Goal: Task Accomplishment & Management: Complete application form

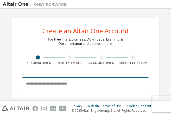
click at [67, 89] on input "email" at bounding box center [85, 84] width 127 height 13
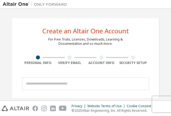
drag, startPoint x: 129, startPoint y: 116, endPoint x: 54, endPoint y: 12, distance: 128.2
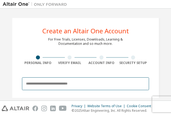
click at [52, 83] on input "email" at bounding box center [85, 84] width 127 height 13
type input "*"
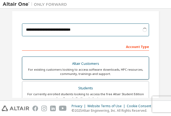
scroll to position [101, 0]
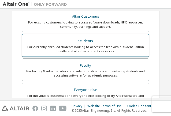
type input "**********"
click at [108, 39] on div "Students" at bounding box center [85, 40] width 120 height 7
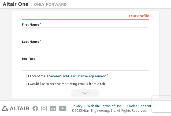
scroll to position [205, 0]
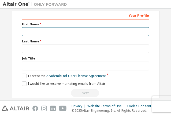
click at [90, 30] on input "text" at bounding box center [85, 31] width 127 height 9
type input "*******"
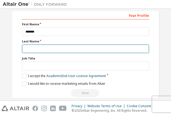
click at [68, 46] on input "text" at bounding box center [85, 49] width 127 height 9
type input "*******"
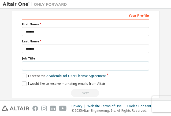
click at [55, 65] on input "text" at bounding box center [85, 66] width 127 height 9
type input "**********"
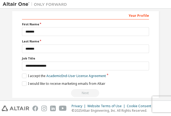
click at [25, 77] on div "**********" at bounding box center [85, 54] width 127 height 86
click at [24, 84] on label "I would like to receive marketing emails from Altair" at bounding box center [63, 84] width 83 height 5
click at [22, 74] on label "I accept the Academic End-User License Agreement" at bounding box center [64, 76] width 84 height 5
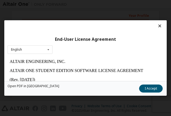
scroll to position [0, 0]
click at [152, 85] on button "I Accept" at bounding box center [151, 89] width 24 height 8
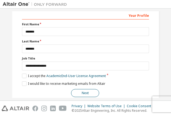
click at [89, 91] on button "Next" at bounding box center [85, 93] width 28 height 8
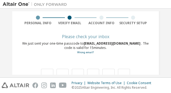
scroll to position [64, 0]
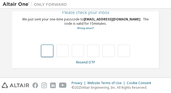
type input "*"
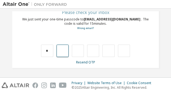
type input "*"
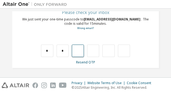
type input "*"
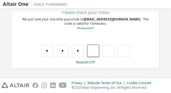
type input "*"
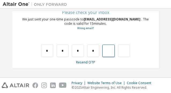
type input "*"
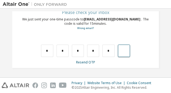
type input "*"
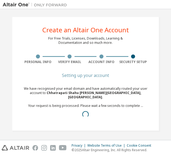
scroll to position [0, 0]
